Goal: Task Accomplishment & Management: Manage account settings

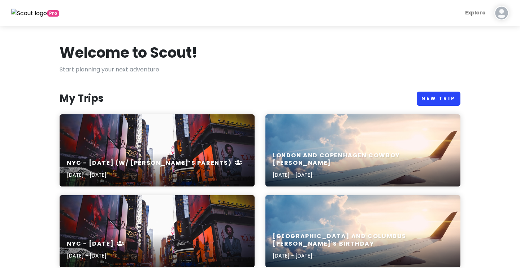
click at [430, 95] on link "New Trip" at bounding box center [439, 99] width 44 height 14
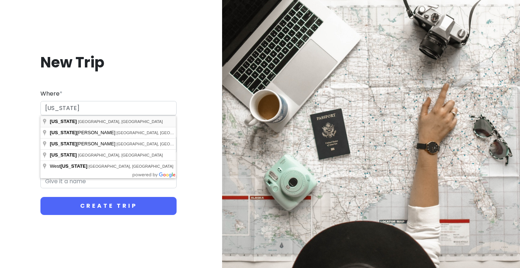
type input "[US_STATE], [GEOGRAPHIC_DATA], [GEOGRAPHIC_DATA]"
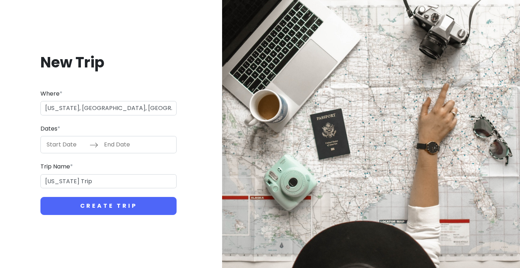
type input "[US_STATE] Trip"
click at [68, 144] on input "Start Date" at bounding box center [66, 145] width 47 height 17
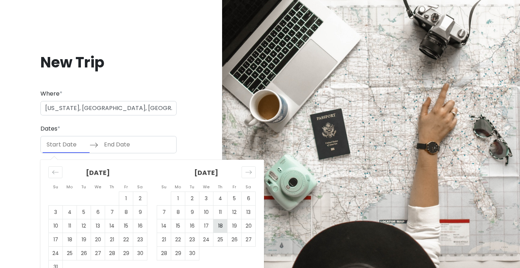
click at [220, 227] on td "18" at bounding box center [221, 227] width 14 height 14
type input "[DATE]"
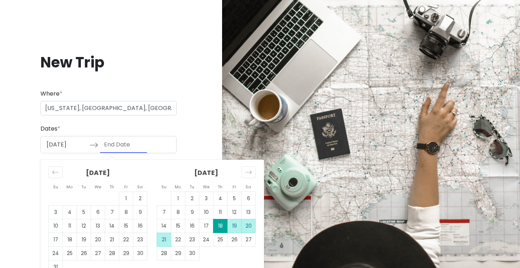
click at [160, 242] on td "21" at bounding box center [164, 240] width 14 height 14
type input "[DATE]"
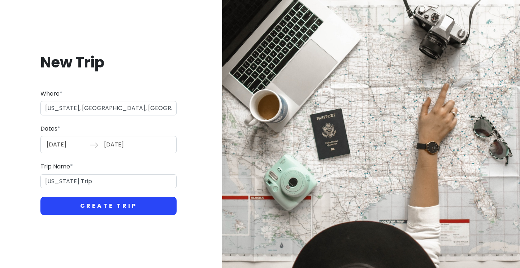
click at [126, 206] on button "Create Trip" at bounding box center [108, 206] width 136 height 18
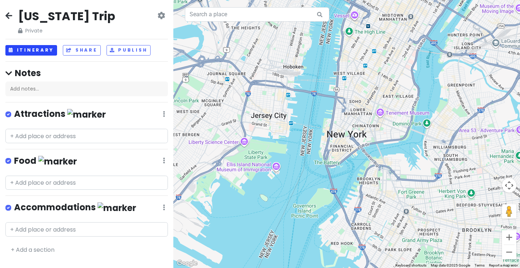
click at [29, 49] on button "Itinerary" at bounding box center [31, 50] width 52 height 10
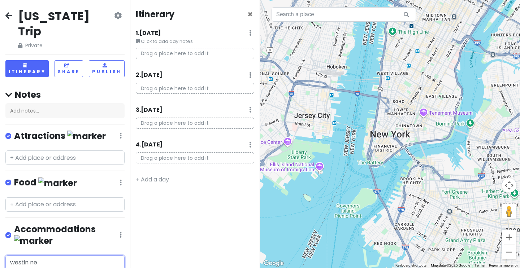
type input "westin new"
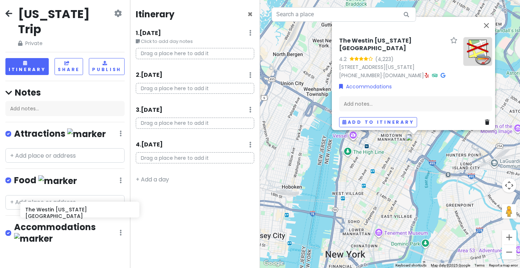
scroll to position [3, 0]
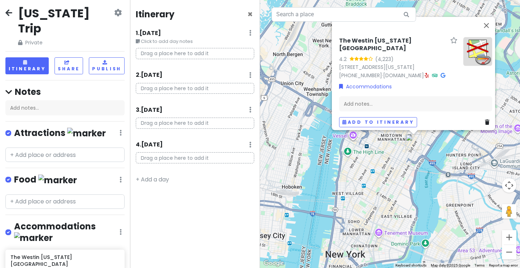
drag, startPoint x: 74, startPoint y: 229, endPoint x: 164, endPoint y: 75, distance: 178.7
click at [164, 75] on div "[US_STATE] Trip Private Change Dates Make a Copy Delete Trip Give Feedback 💡 Su…" at bounding box center [260, 134] width 520 height 268
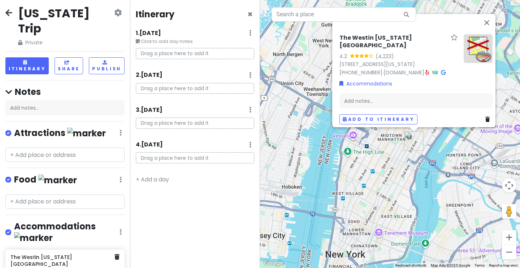
scroll to position [4, 0]
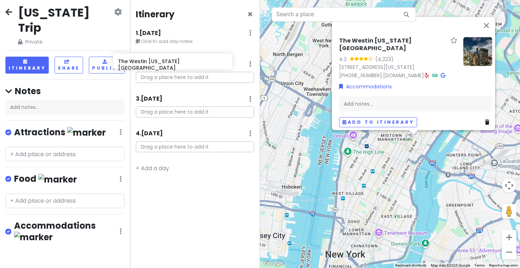
drag, startPoint x: 49, startPoint y: 224, endPoint x: 170, endPoint y: 38, distance: 221.5
click at [170, 38] on div "[US_STATE] Trip Private Change Dates Make a Copy Delete Trip Give Feedback 💡 Su…" at bounding box center [260, 134] width 520 height 268
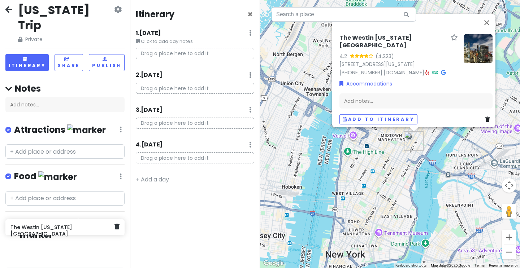
scroll to position [7, 0]
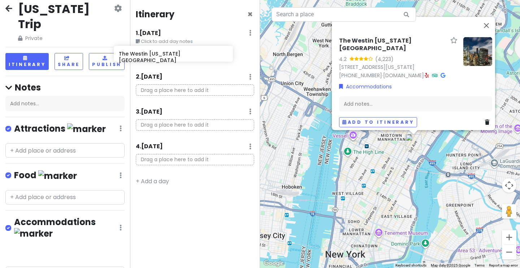
drag, startPoint x: 68, startPoint y: 225, endPoint x: 177, endPoint y: 53, distance: 204.1
click at [177, 53] on div "[US_STATE] Trip Private Change Dates Make a Copy Delete Trip Give Feedback 💡 Su…" at bounding box center [260, 134] width 520 height 268
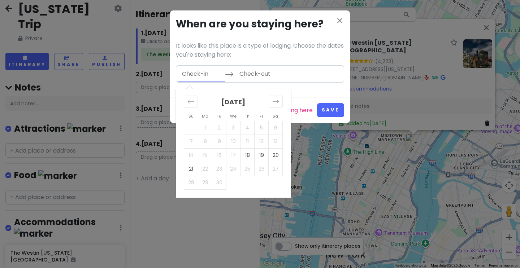
click at [206, 69] on input "Check-in" at bounding box center [201, 74] width 47 height 17
click at [253, 153] on td "18" at bounding box center [248, 155] width 14 height 14
type input "[DATE]"
click at [195, 172] on td "21" at bounding box center [191, 169] width 14 height 14
type input "[DATE]"
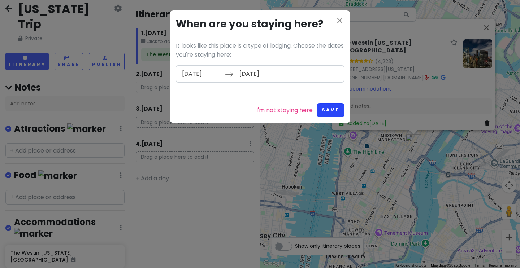
click at [333, 113] on button "Save" at bounding box center [330, 110] width 27 height 14
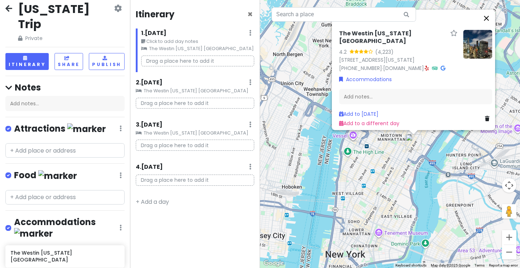
click at [492, 23] on button "Close" at bounding box center [486, 17] width 17 height 17
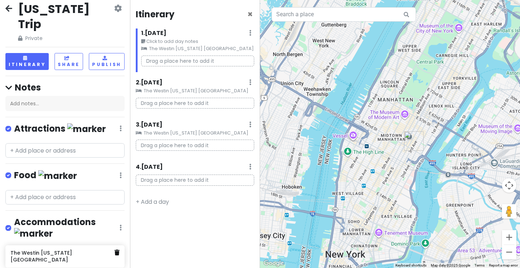
click at [118, 250] on icon at bounding box center [117, 253] width 5 height 6
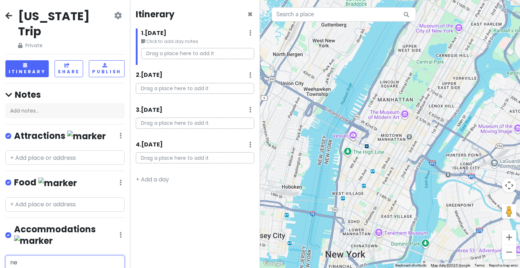
type input "n"
type input "westin"
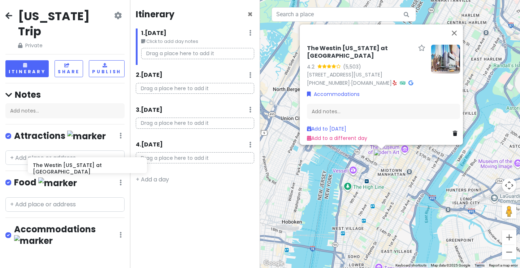
scroll to position [1, 0]
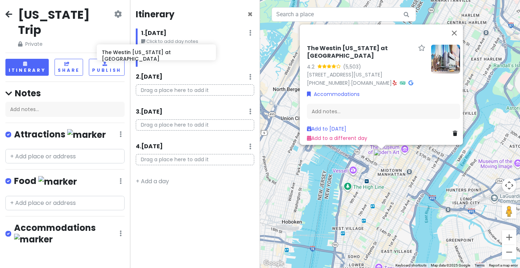
drag, startPoint x: 77, startPoint y: 231, endPoint x: 170, endPoint y: 51, distance: 202.8
click at [170, 51] on div "[US_STATE] Trip Private Change Dates Make a Copy Delete Trip Give Feedback 💡 Su…" at bounding box center [260, 134] width 520 height 268
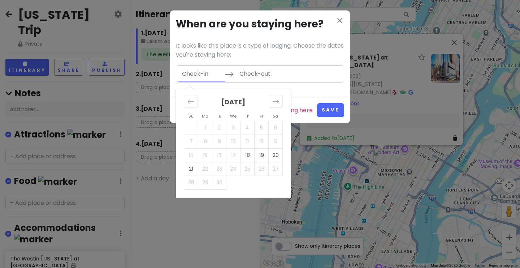
click at [207, 69] on input "Check-in" at bounding box center [201, 74] width 47 height 17
click at [248, 156] on td "18" at bounding box center [248, 155] width 14 height 14
type input "[DATE]"
click at [195, 167] on td "21" at bounding box center [191, 169] width 14 height 14
type input "[DATE]"
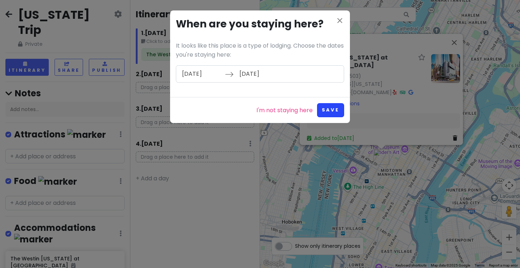
click at [338, 109] on button "Save" at bounding box center [330, 110] width 27 height 14
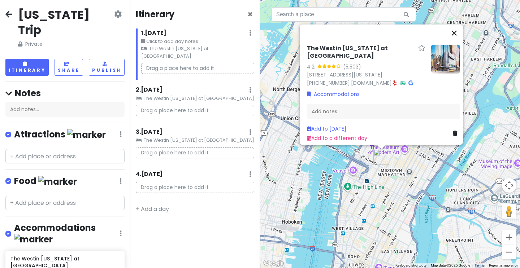
click at [462, 30] on button "Close" at bounding box center [454, 32] width 17 height 17
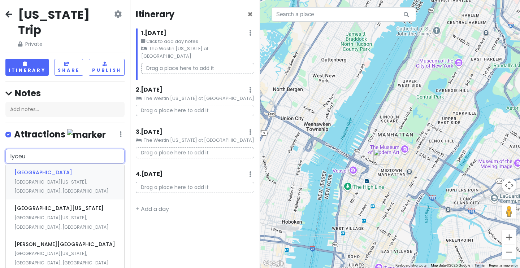
type input "lyceum"
click at [53, 165] on div "[GEOGRAPHIC_DATA] [GEOGRAPHIC_DATA][US_STATE], [GEOGRAPHIC_DATA], [GEOGRAPHIC_D…" at bounding box center [65, 182] width 118 height 36
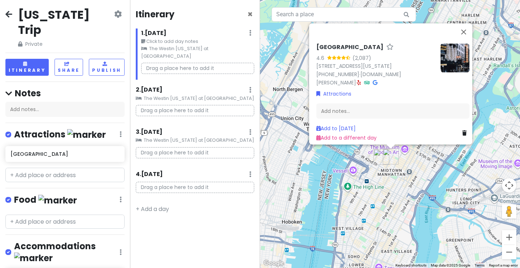
click at [326, 111] on div "Add notes..." at bounding box center [392, 110] width 153 height 15
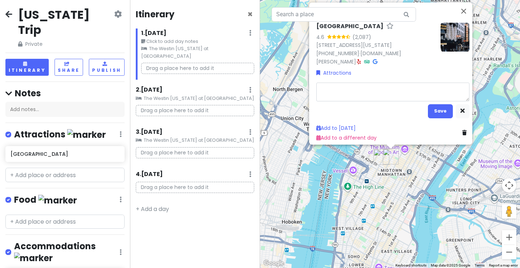
type textarea "x"
type textarea "O"
type textarea "x"
type textarea "O'"
type textarea "x"
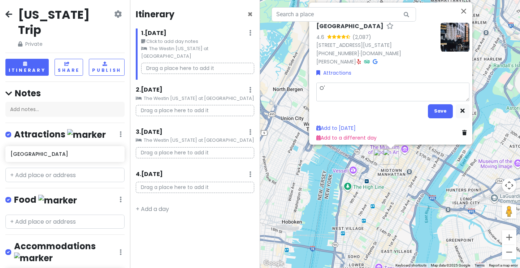
type textarea "O'M"
type textarea "x"
type textarea "O'Ma"
type textarea "x"
type textarea "O'Mar"
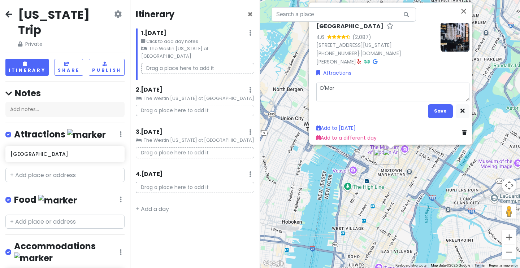
type textarea "x"
type textarea "O'[PERSON_NAME]"
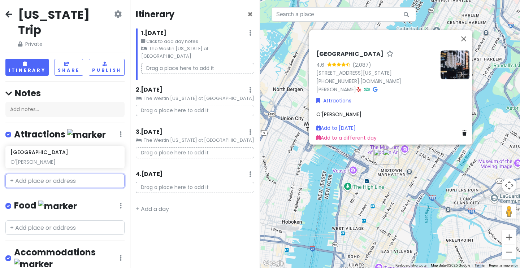
click at [52, 174] on input "text" at bounding box center [64, 181] width 119 height 14
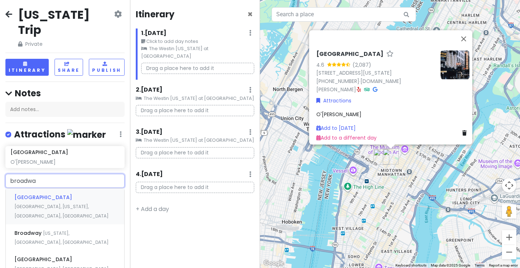
type input "broadway"
click at [50, 189] on div "[GEOGRAPHIC_DATA][US_STATE], [GEOGRAPHIC_DATA], [GEOGRAPHIC_DATA]" at bounding box center [65, 207] width 118 height 36
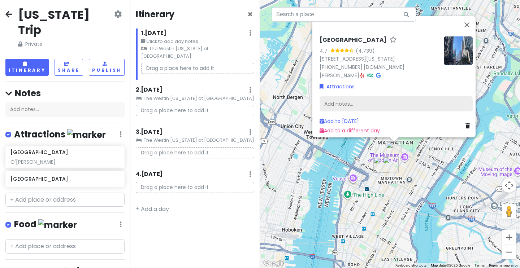
click at [380, 98] on div "Add notes..." at bounding box center [396, 103] width 153 height 15
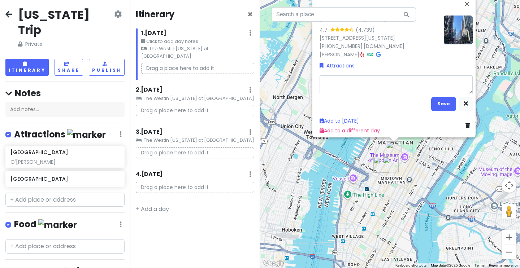
type textarea "x"
type textarea "G"
type textarea "x"
type textarea "Gr"
type textarea "x"
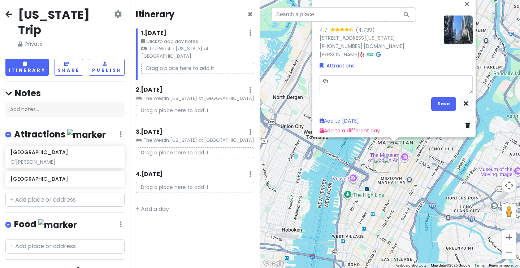
type textarea "Gre"
type textarea "x"
type textarea "Grea"
type textarea "x"
type textarea "Great"
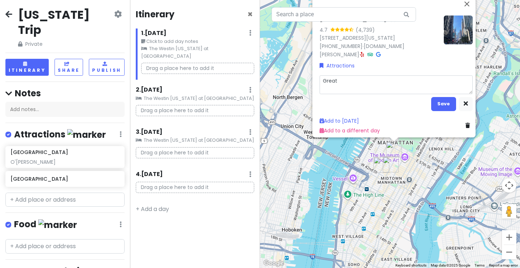
type textarea "x"
type textarea "Greaty"
type textarea "x"
type textarea "Great"
type textarea "x"
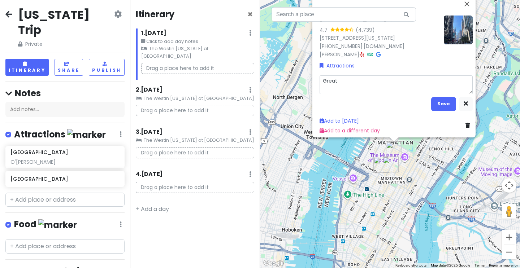
type textarea "Great"
type textarea "x"
type textarea "Great G"
type textarea "x"
type textarea "Great Ga"
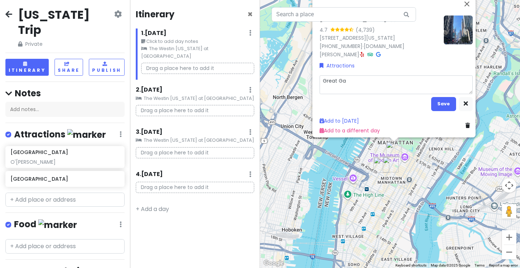
type textarea "x"
type textarea "Great Gat"
type textarea "x"
type textarea "Great Gats"
type textarea "x"
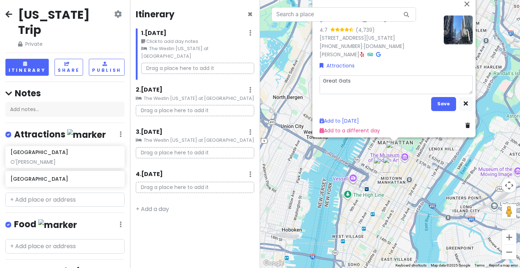
type textarea "Great Gatsb"
type textarea "x"
type textarea "Great Gatsby"
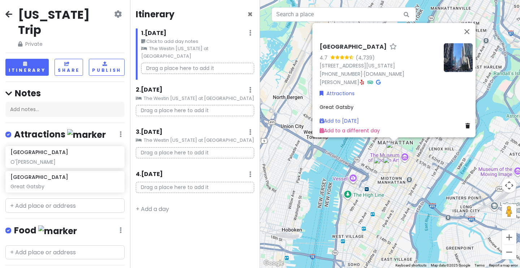
click at [510, 0] on div "[GEOGRAPHIC_DATA] 4.7 (4,739) [STREET_ADDRESS][US_STATE] [PHONE_NUMBER] · [DOMA…" at bounding box center [390, 134] width 260 height 268
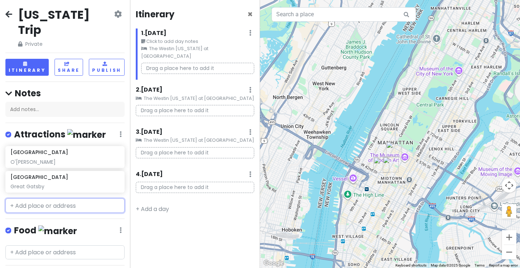
click at [76, 199] on input "text" at bounding box center [64, 206] width 119 height 14
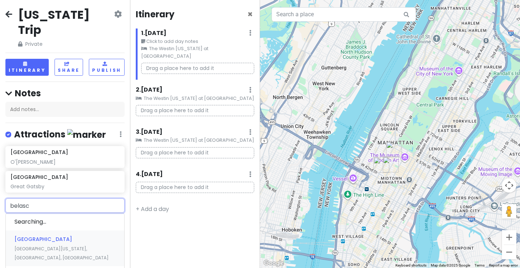
type input "[PERSON_NAME]"
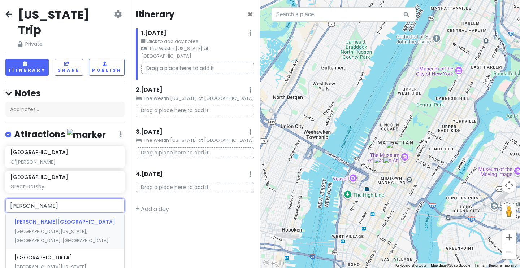
click at [65, 216] on div "[PERSON_NAME][GEOGRAPHIC_DATA] [GEOGRAPHIC_DATA][US_STATE], [GEOGRAPHIC_DATA], …" at bounding box center [65, 232] width 118 height 36
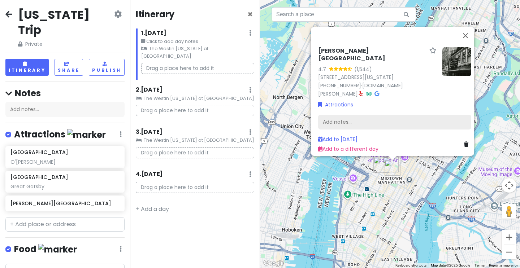
click at [371, 115] on div "Add notes..." at bounding box center [394, 122] width 153 height 15
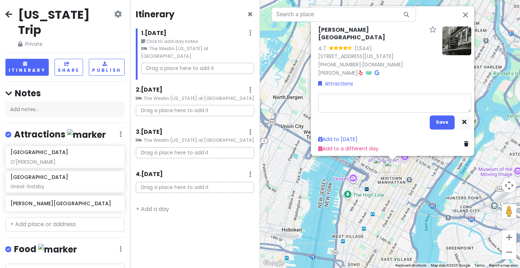
type textarea "x"
type textarea "M"
type textarea "x"
type textarea "Ma"
type textarea "x"
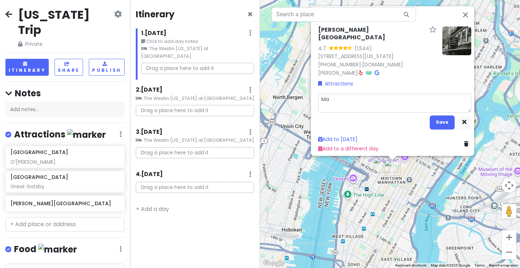
type textarea "May"
type textarea "x"
type textarea "Mayb"
type textarea "x"
type textarea "Maybe"
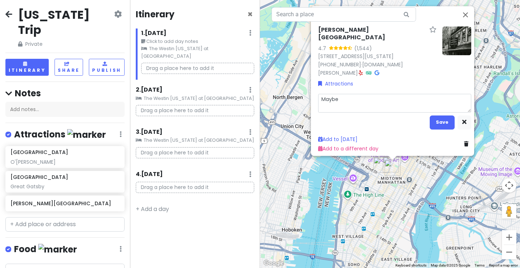
type textarea "x"
type textarea "Maybe"
type textarea "x"
type textarea "Maybe H"
type textarea "x"
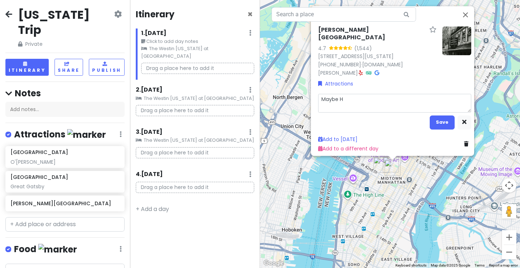
type textarea "Maybe Ha"
type textarea "x"
type textarea "Maybe Hap"
type textarea "x"
type textarea "Maybe Hapy"
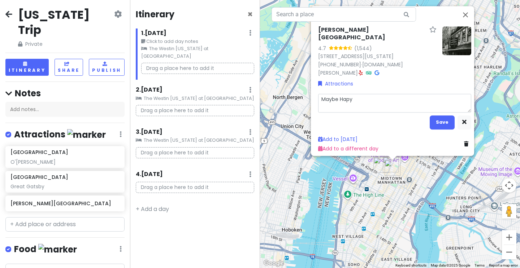
type textarea "x"
type textarea "Maybe Hap"
type textarea "x"
type textarea "Maybe Happ"
type textarea "x"
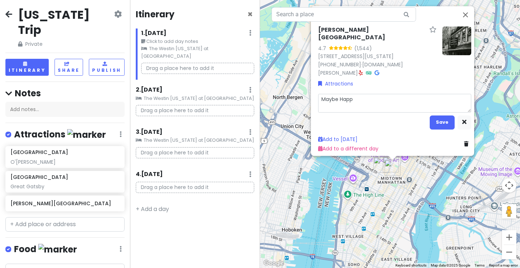
type textarea "Maybe Happ"
type textarea "x"
type textarea "Maybe Happ"
type textarea "x"
type textarea "Maybe Happy"
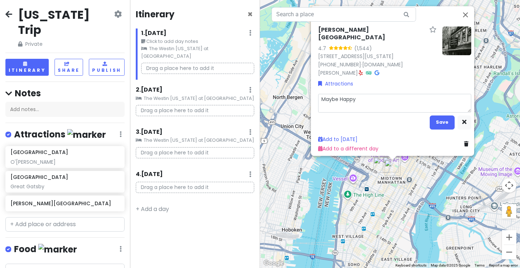
type textarea "x"
type textarea "Maybe Happy"
type textarea "x"
type textarea "Maybe Happy E"
type textarea "x"
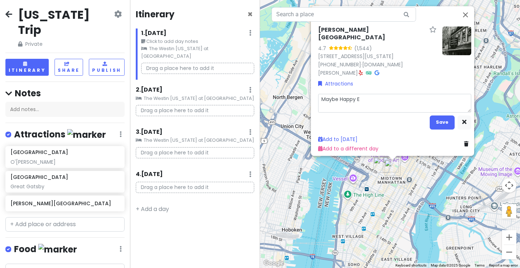
type textarea "Maybe Happy En"
type textarea "x"
type textarea "Maybe Happy End"
type textarea "x"
type textarea "Maybe Happy Endi"
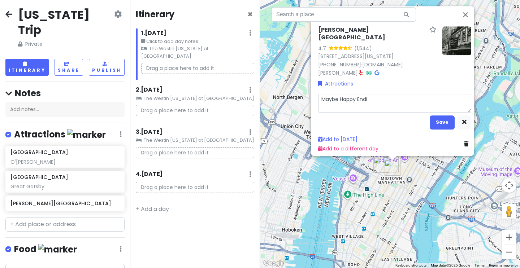
type textarea "x"
type textarea "Maybe Happy Endin"
type textarea "x"
type textarea "Maybe Happy Ending"
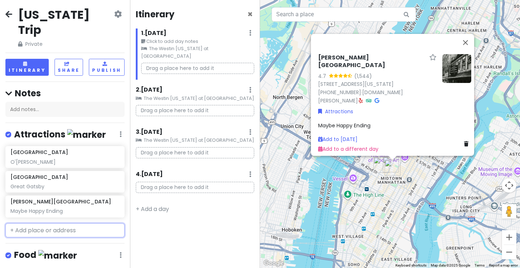
click at [92, 224] on input "text" at bounding box center [64, 231] width 119 height 14
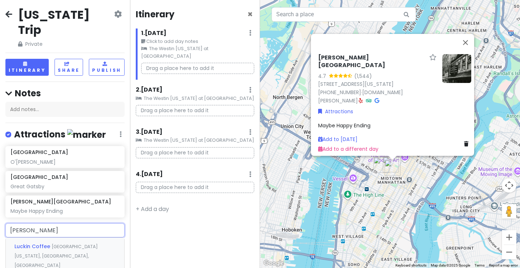
type input "[PERSON_NAME]"
click at [79, 240] on div "[PERSON_NAME][GEOGRAPHIC_DATA] [GEOGRAPHIC_DATA][US_STATE], [GEOGRAPHIC_DATA], …" at bounding box center [65, 256] width 118 height 36
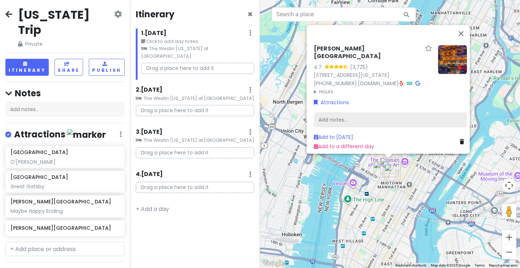
click at [332, 121] on div "Add notes..." at bounding box center [390, 119] width 153 height 15
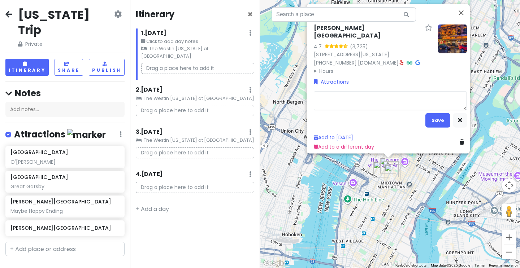
type textarea "x"
type textarea "D"
type textarea "x"
type textarea "De"
type textarea "x"
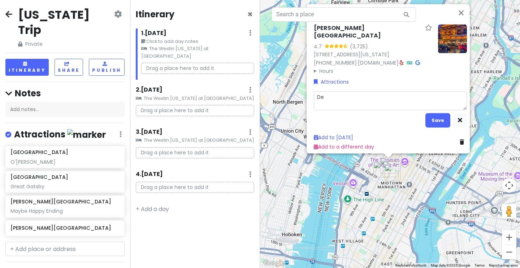
type textarea "Dea"
type textarea "x"
type textarea "Deat"
type textarea "x"
type textarea "Death"
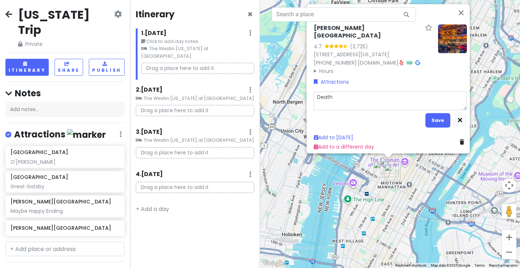
type textarea "x"
type textarea "Death"
type textarea "x"
type textarea "Death b"
type textarea "x"
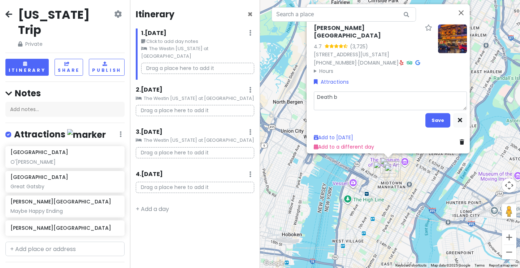
type textarea "Death be"
type textarea "x"
type textarea "Death bec"
type textarea "x"
type textarea "Death beco"
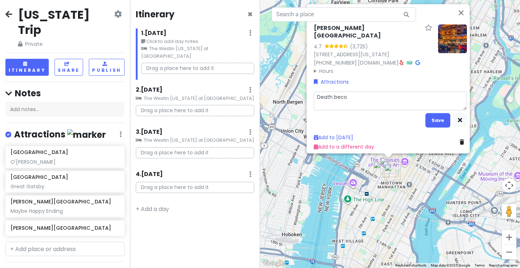
type textarea "x"
type textarea "Death becom"
type textarea "x"
type textarea "Death become"
type textarea "x"
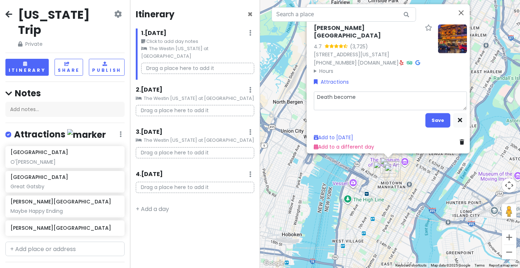
type textarea "Death becomes"
type textarea "x"
type textarea "Death become"
type textarea "x"
type textarea "Death becom"
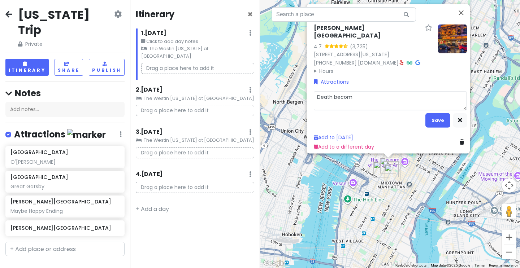
type textarea "x"
type textarea "Death beco"
type textarea "x"
type textarea "Death bec"
type textarea "x"
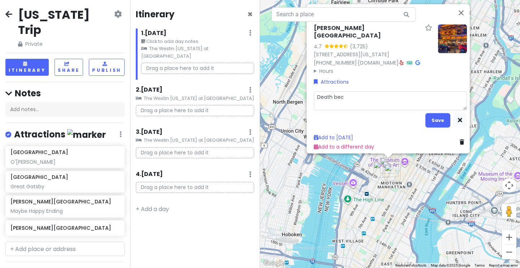
type textarea "Death be"
type textarea "x"
type textarea "Death b"
type textarea "x"
type textarea "Death"
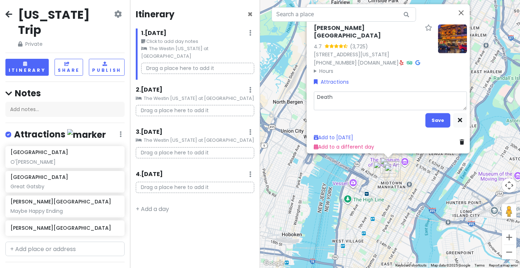
type textarea "x"
type textarea "Death b"
type textarea "x"
type textarea "Death be"
type textarea "x"
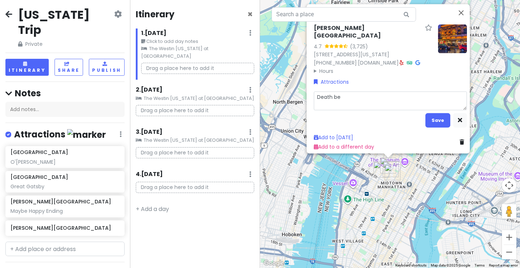
type textarea "Death b"
type textarea "x"
type textarea "Death"
type textarea "x"
type textarea "Death B"
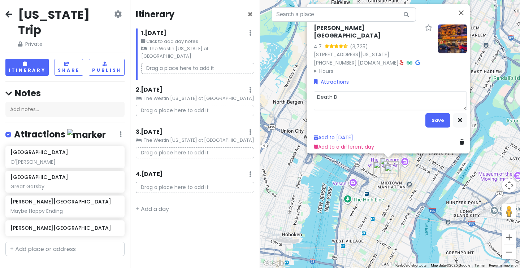
type textarea "x"
type textarea "Death Be"
type textarea "x"
type textarea "Death Bec"
type textarea "x"
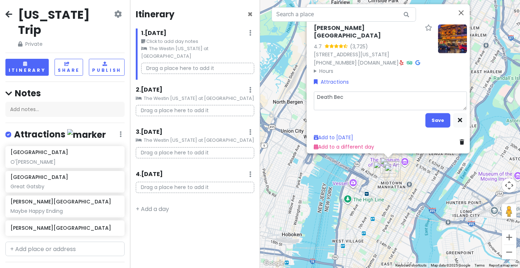
type textarea "Death Beco"
type textarea "x"
type textarea "Death Becom"
type textarea "x"
type textarea "Death Become"
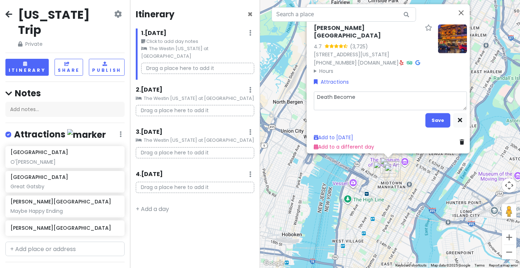
type textarea "x"
type textarea "Death Becomes"
type textarea "x"
type textarea "Death Becomes"
type textarea "x"
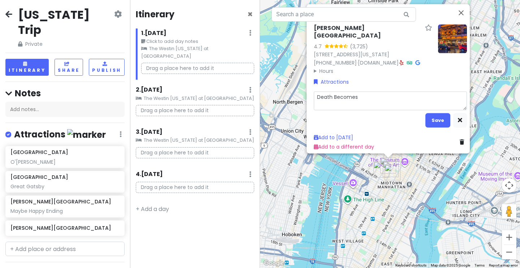
type textarea "Death Becomes H"
type textarea "x"
type textarea "Death Becomes He"
type textarea "x"
type textarea "Death Becomes Her"
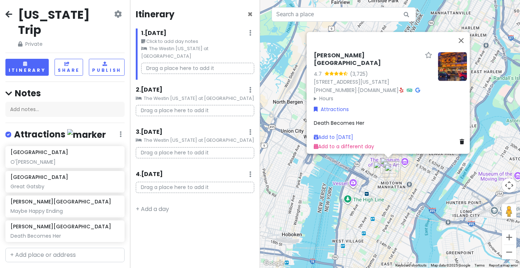
click at [418, 179] on div "[PERSON_NAME][GEOGRAPHIC_DATA] 4.7 (3,725) [STREET_ADDRESS][US_STATE] [PHONE_NU…" at bounding box center [390, 134] width 260 height 268
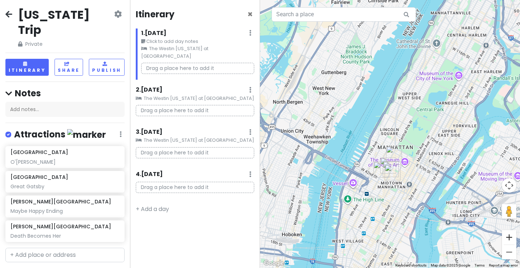
click at [515, 237] on button "Zoom in" at bounding box center [509, 237] width 14 height 14
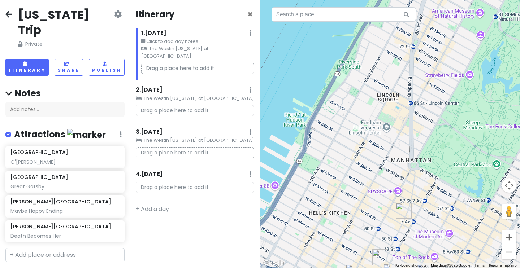
drag, startPoint x: 460, startPoint y: 249, endPoint x: 460, endPoint y: 174, distance: 74.4
click at [460, 174] on div at bounding box center [390, 134] width 260 height 268
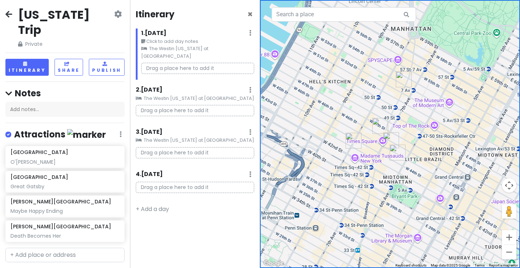
click at [100, 246] on div "[US_STATE] Trip Private Change Dates Make a Copy Delete Trip Give Feedback 💡 Su…" at bounding box center [65, 134] width 130 height 268
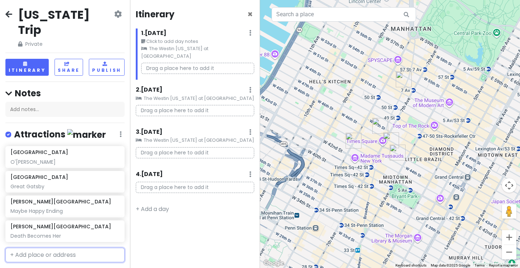
click at [100, 248] on input "text" at bounding box center [64, 255] width 119 height 14
type input "[PERSON_NAME]"
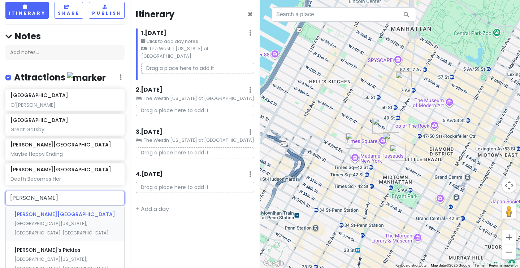
scroll to position [59, 0]
click at [50, 220] on span "[GEOGRAPHIC_DATA][US_STATE], [GEOGRAPHIC_DATA], [GEOGRAPHIC_DATA]" at bounding box center [61, 228] width 94 height 16
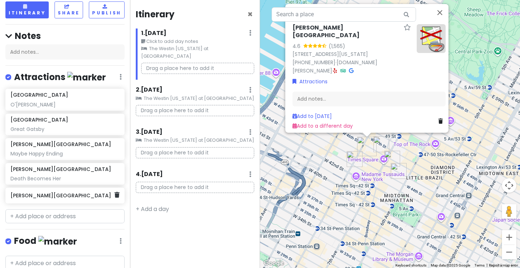
click at [60, 193] on h6 "[PERSON_NAME][GEOGRAPHIC_DATA]" at bounding box center [62, 196] width 104 height 7
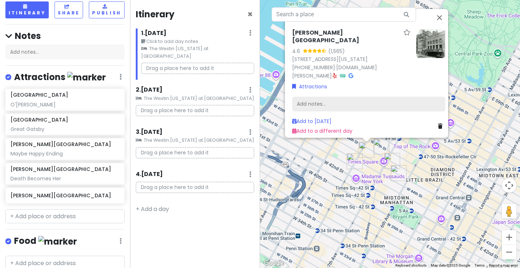
click at [316, 99] on div "Add notes..." at bounding box center [368, 103] width 153 height 15
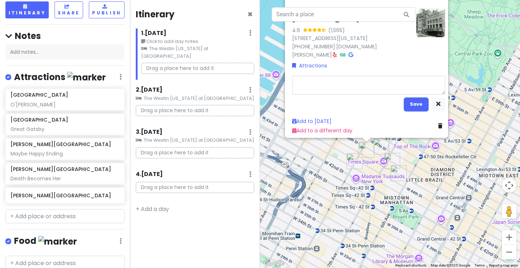
type textarea "x"
type textarea "T"
type textarea "x"
type textarea "Th"
type textarea "x"
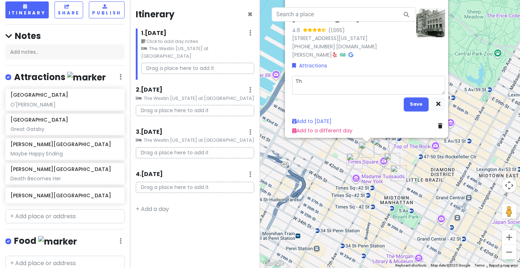
type textarea "The"
type textarea "x"
type textarea "The"
type textarea "x"
type textarea "The O"
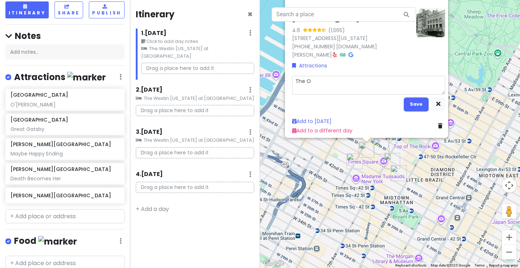
type textarea "x"
type textarea "The Ou"
type textarea "x"
type textarea "The Out"
type textarea "x"
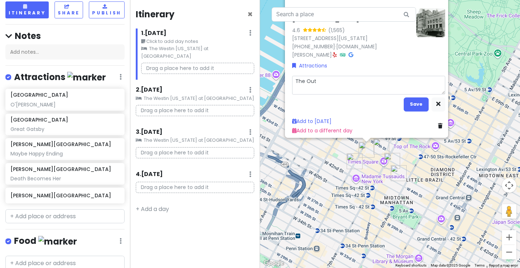
type textarea "The Outs"
type textarea "x"
type textarea "The Outsi"
type textarea "x"
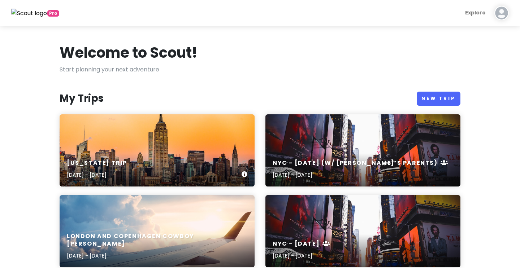
click at [196, 169] on div "New York Trip Sep 18, 2025 - Sep 21, 2025" at bounding box center [157, 169] width 195 height 34
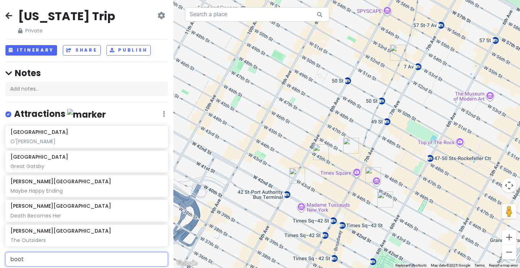
type input "booth"
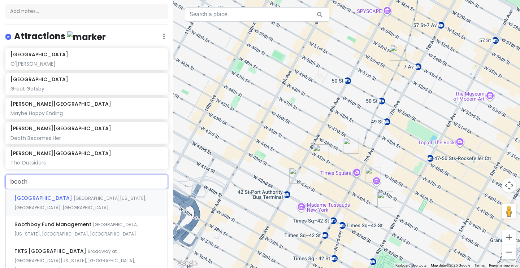
scroll to position [78, 0]
click at [50, 203] on div "Booth Theatre West 45th Street, New York, NY, USA" at bounding box center [87, 202] width 162 height 27
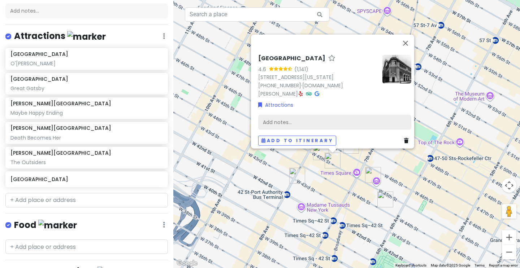
click at [281, 116] on div "Add notes..." at bounding box center [334, 122] width 153 height 15
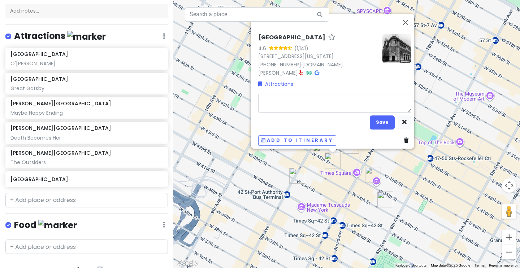
type textarea "x"
type textarea "J"
type textarea "x"
type textarea "Jo"
type textarea "x"
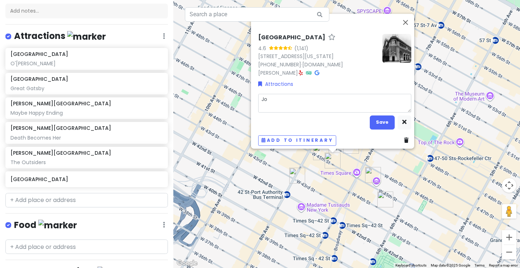
type textarea "Joh"
type textarea "x"
type textarea "John"
type textarea "x"
type textarea "John"
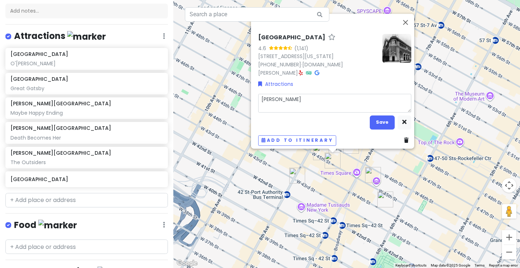
type textarea "x"
type textarea "John P"
type textarea "x"
type textarea "John Pr"
type textarea "x"
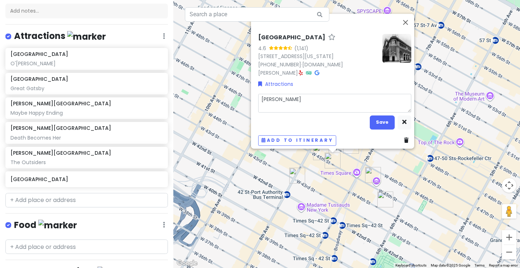
type textarea "John Pro"
type textarea "x"
type textarea "John Proc"
type textarea "x"
type textarea "John Proct"
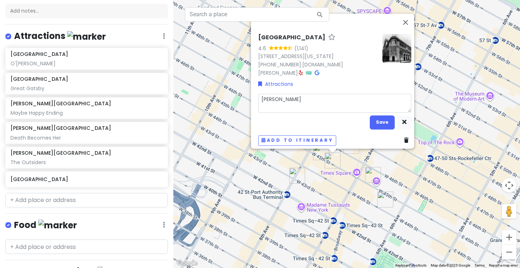
type textarea "x"
type textarea "John Procto"
type textarea "x"
type textarea "John Procto"
type textarea "x"
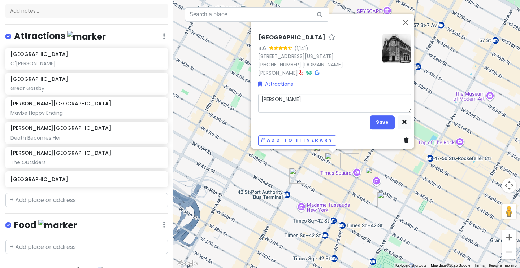
type textarea "John Procto i"
type textarea "x"
type textarea "John Procto is"
type textarea "x"
type textarea "John Procto is"
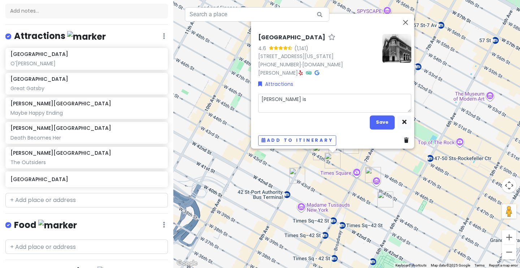
type textarea "x"
type textarea "John Procto is v"
type textarea "x"
type textarea "John Procto is vi"
type textarea "x"
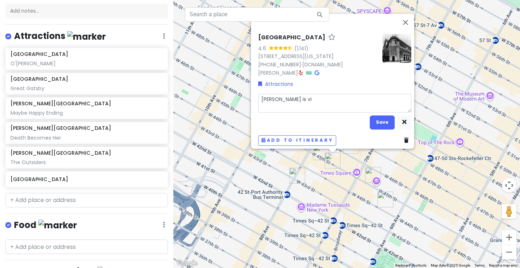
type textarea "John Procto is v"
type textarea "x"
type textarea "John Procto is"
type textarea "x"
type textarea "John Procto is V"
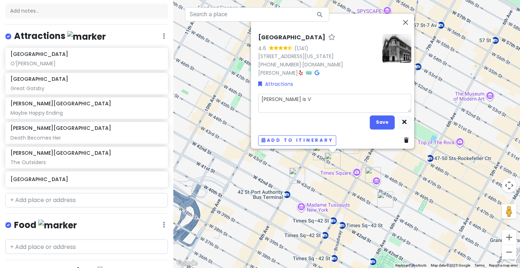
type textarea "x"
type textarea "John Procto is Vi"
type textarea "x"
type textarea "John Procto is Vil"
type textarea "x"
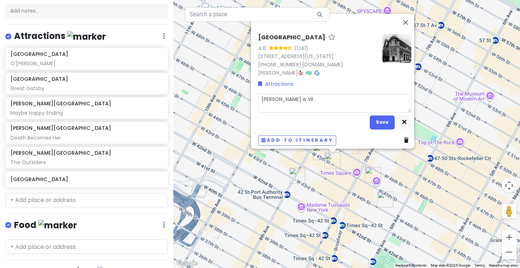
type textarea "John Procto is Vill"
type textarea "x"
type textarea "John Procto is Vil"
type textarea "x"
type textarea "John Procto is Vi"
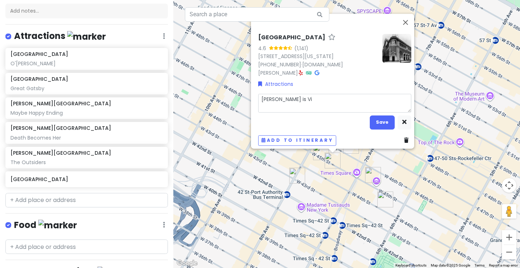
type textarea "x"
type textarea "John Procto is V"
type textarea "x"
type textarea "John Procto is"
type textarea "x"
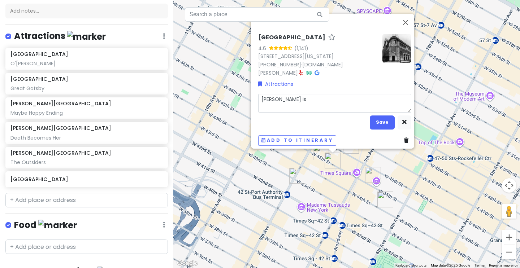
type textarea "John Procto is"
type textarea "x"
type textarea "John Procto i"
type textarea "x"
type textarea "John Procto"
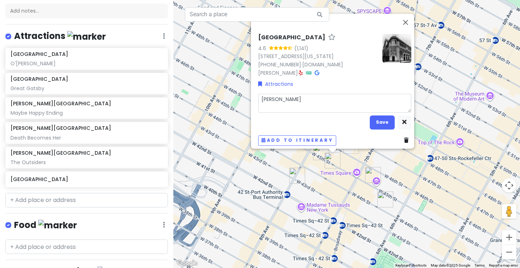
type textarea "x"
type textarea "John Procto r"
type textarea "x"
type textarea "John Procto"
type textarea "x"
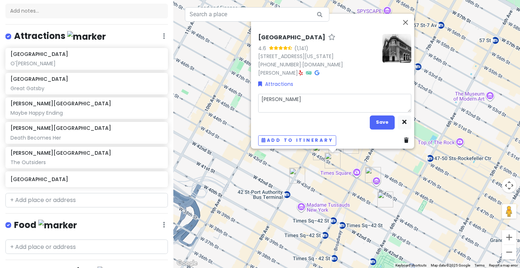
type textarea "John Procto"
type textarea "x"
type textarea "John Proctor"
type textarea "x"
type textarea "John Proctor"
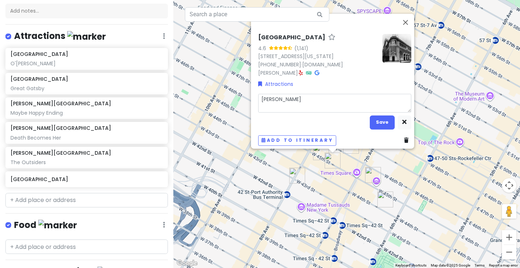
type textarea "x"
type textarea "John Proctor i"
type textarea "x"
type textarea "John Proctor is"
type textarea "x"
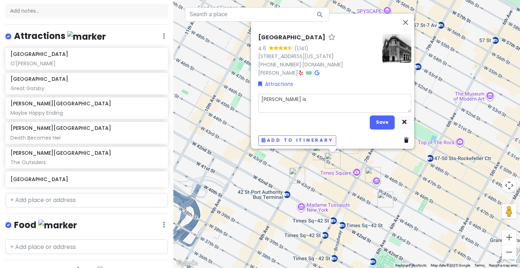
type textarea "John Proctor is"
type textarea "x"
type textarea "John Proctor is I"
type textarea "x"
type textarea "John Proctor is"
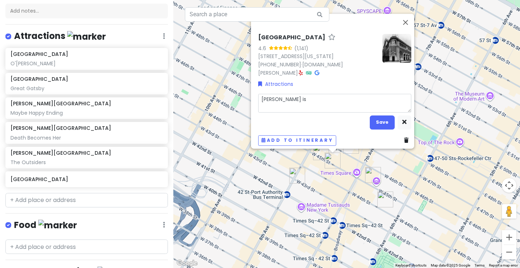
type textarea "x"
type textarea "John Proctor is V"
type textarea "x"
type textarea "John Proctor is Vi"
type textarea "x"
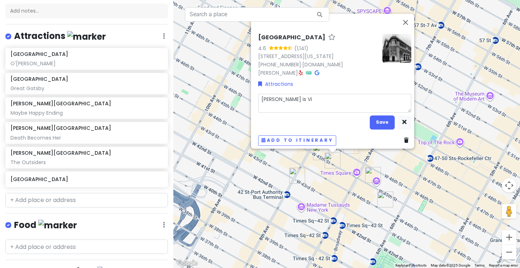
type textarea "John Proctor is Vil"
type textarea "x"
type textarea "John Proctor is Vill"
type textarea "x"
type textarea "John Proctor is Villi"
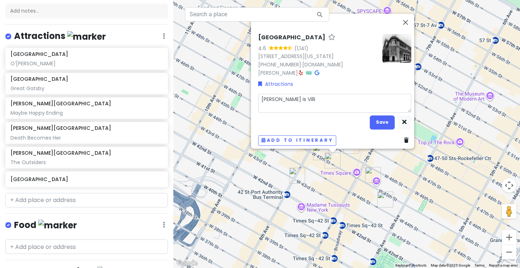
type textarea "x"
type textarea "John Proctor is Villia"
type textarea "x"
type textarea "John Proctor is Villian"
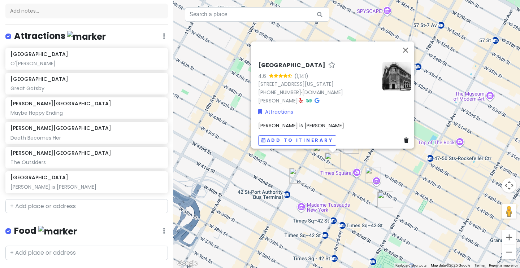
click at [315, 122] on div "John Proctor is Villian" at bounding box center [334, 126] width 153 height 8
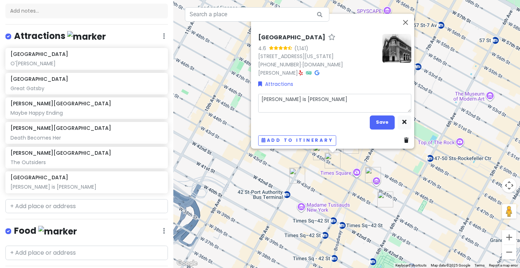
click at [324, 103] on textarea "John Proctor is Villian" at bounding box center [334, 103] width 153 height 19
type textarea "x"
type textarea "John Proctor is Villia"
type textarea "x"
type textarea "John Proctor is Villi"
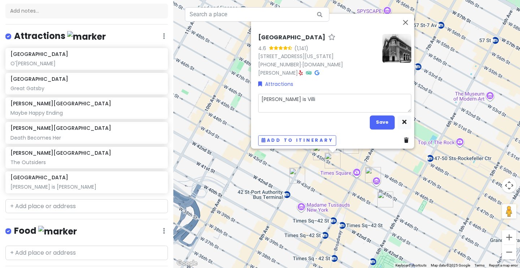
type textarea "x"
type textarea "John Proctor is Vill"
type textarea "x"
type textarea "John Proctor is Villa"
type textarea "x"
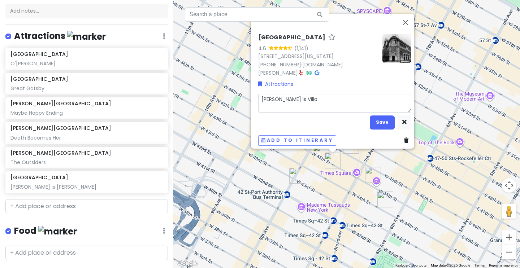
type textarea "John Proctor is Villan"
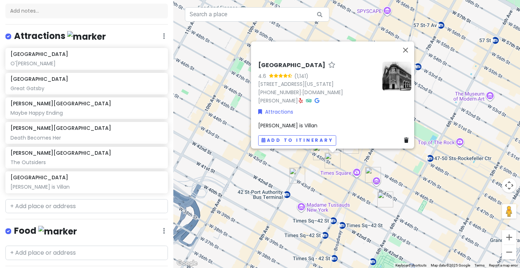
scroll to position [0, 0]
click at [358, 191] on div "Booth Theatre 4.6 (1,141) 222 W 45th St, New York, NY 10036, USA (212) 239-6200…" at bounding box center [346, 134] width 347 height 268
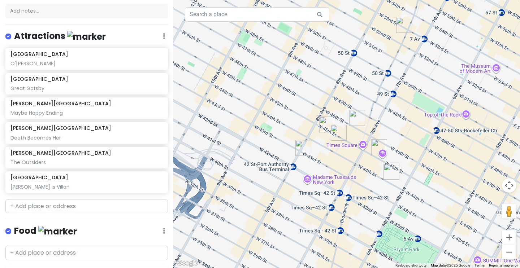
drag, startPoint x: 320, startPoint y: 213, endPoint x: 333, endPoint y: 178, distance: 37.7
click at [333, 178] on div at bounding box center [346, 134] width 347 height 268
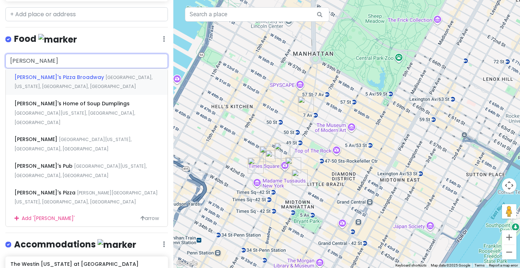
scroll to position [270, 0]
type input "Joe All"
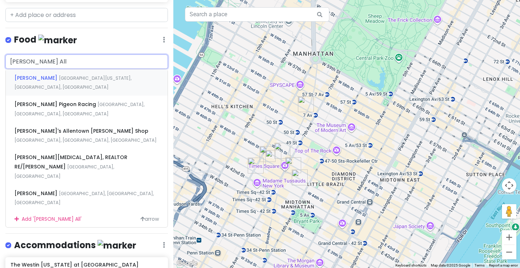
click at [90, 77] on span "[GEOGRAPHIC_DATA][US_STATE], [GEOGRAPHIC_DATA], [GEOGRAPHIC_DATA]" at bounding box center [72, 83] width 117 height 16
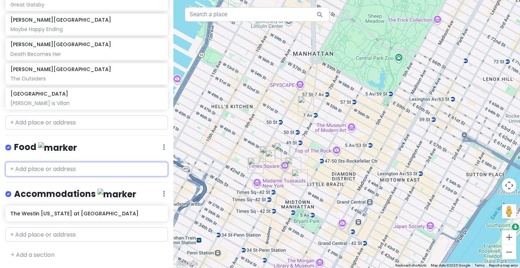
scroll to position [158, 0]
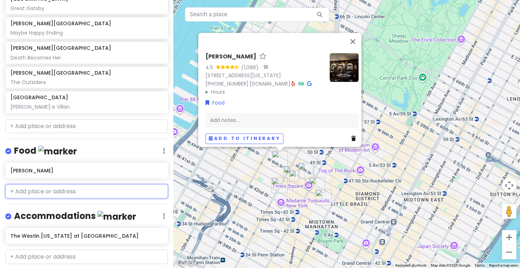
click at [77, 188] on input "text" at bounding box center [86, 192] width 163 height 14
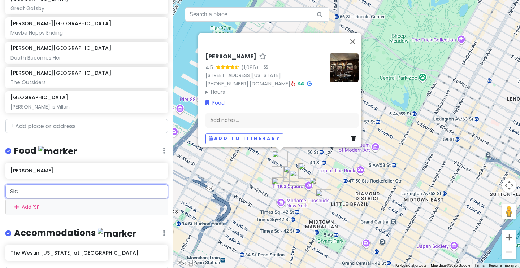
type input "Sici"
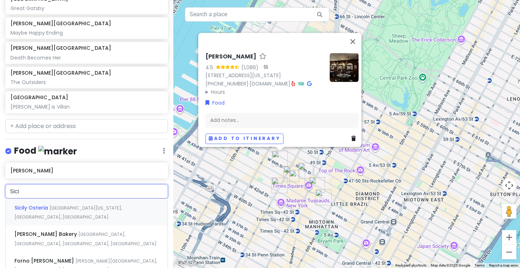
click at [69, 211] on div "Sicily Osteria West 46th Street, New York, NY, USA" at bounding box center [87, 212] width 162 height 27
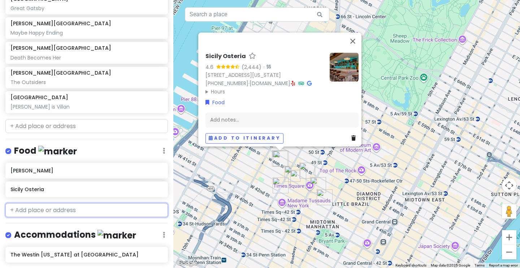
click at [69, 214] on input "text" at bounding box center [86, 210] width 163 height 14
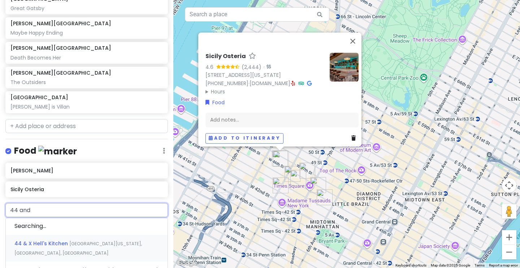
type input "44 and X"
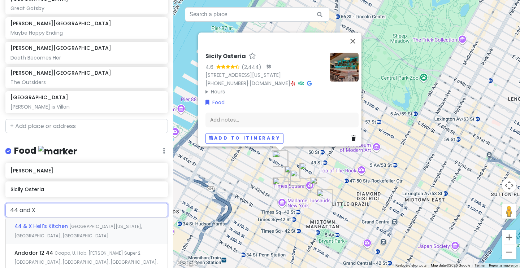
click at [68, 226] on span "[GEOGRAPHIC_DATA][US_STATE], [GEOGRAPHIC_DATA], [GEOGRAPHIC_DATA]" at bounding box center [78, 232] width 128 height 16
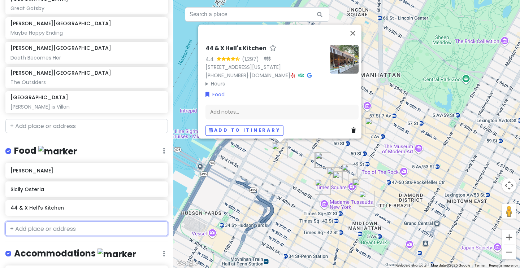
click at [68, 224] on input "text" at bounding box center [86, 229] width 163 height 14
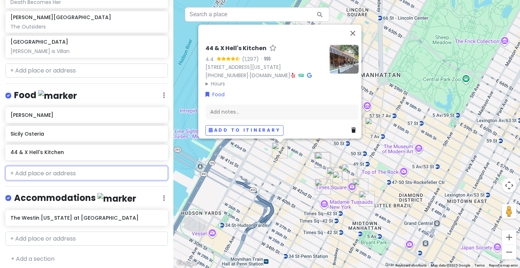
scroll to position [0, 0]
click at [323, 192] on img "The Westin New York at Times Square" at bounding box center [323, 187] width 16 height 16
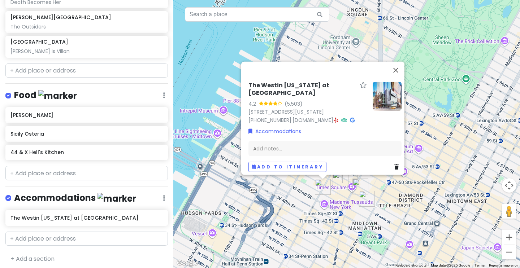
click at [455, 124] on div "The Westin New York at Times Square 4.2 (5,503) 270 W 43rd St, New York, NY 100…" at bounding box center [346, 134] width 347 height 268
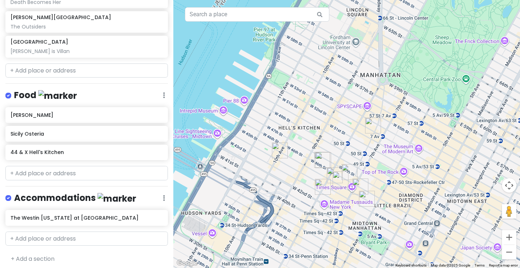
click at [368, 124] on img "Broadway Theatre" at bounding box center [373, 126] width 16 height 16
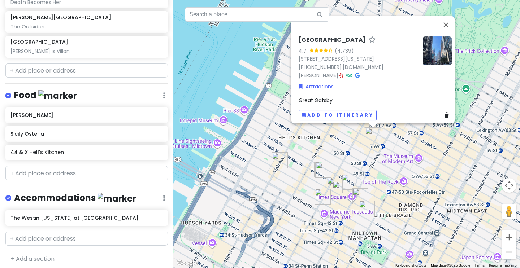
click at [474, 21] on div "Broadway Theatre 4.7 (4,739) 1681 Broadway, New York, NY 10019, USA (212) 239-6…" at bounding box center [346, 134] width 347 height 268
